Goal: Information Seeking & Learning: Check status

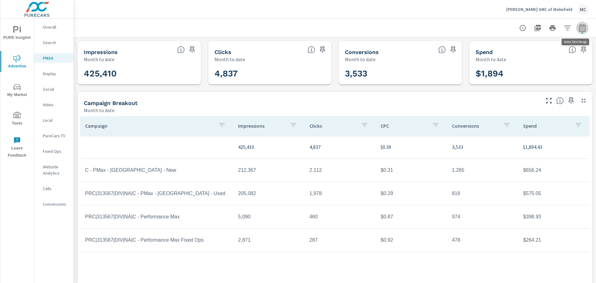
click at [581, 28] on icon "button" at bounding box center [583, 29] width 4 height 2
select select "Month to date"
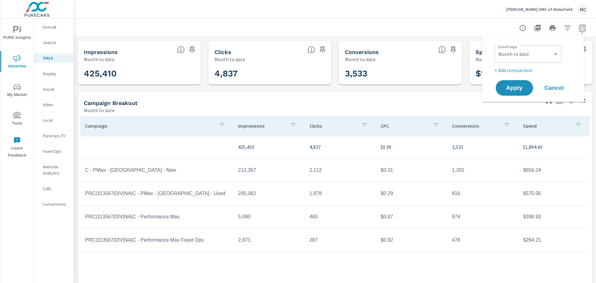
click at [465, 32] on div at bounding box center [335, 28] width 508 height 18
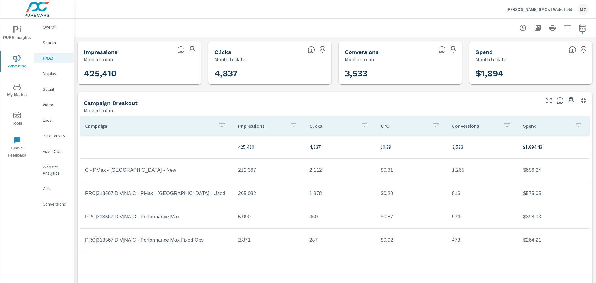
click at [50, 91] on p "Social" at bounding box center [56, 89] width 26 height 6
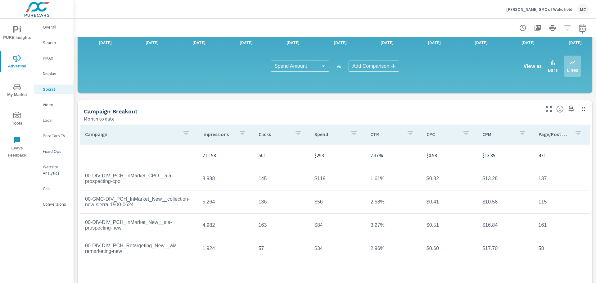
scroll to position [162, 0]
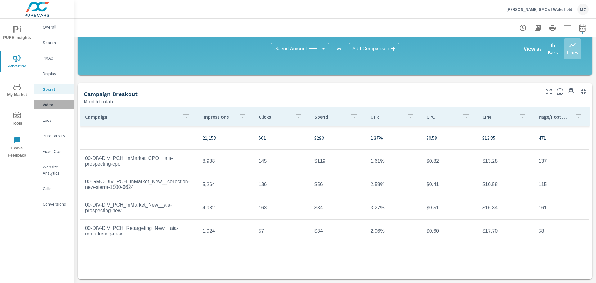
click at [56, 104] on p "Video" at bounding box center [56, 105] width 26 height 6
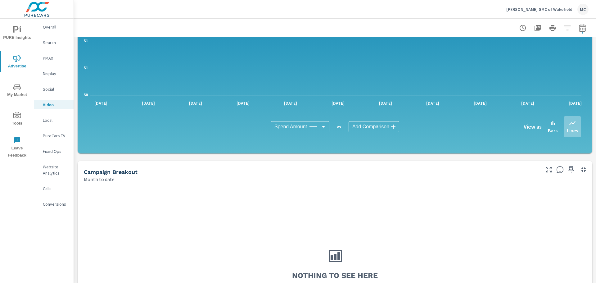
scroll to position [93, 0]
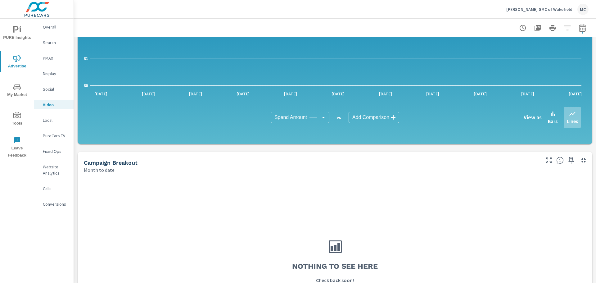
click at [48, 190] on p "Calls" at bounding box center [56, 188] width 26 height 6
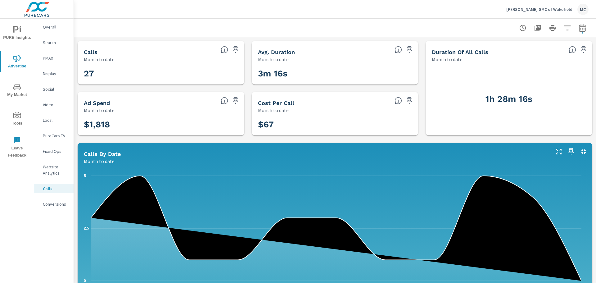
click at [51, 91] on p "Social" at bounding box center [56, 89] width 26 height 6
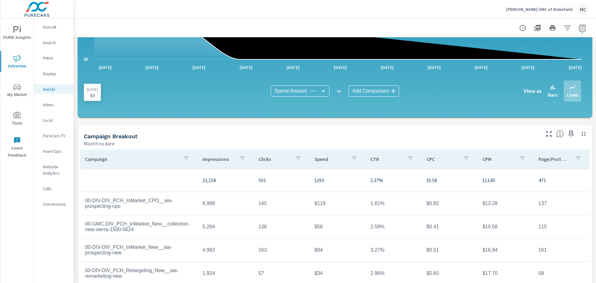
scroll to position [155, 0]
